Goal: Transaction & Acquisition: Purchase product/service

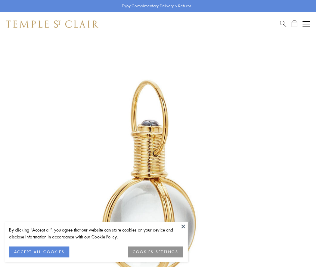
scroll to position [157, 0]
